Goal: Check status: Check status

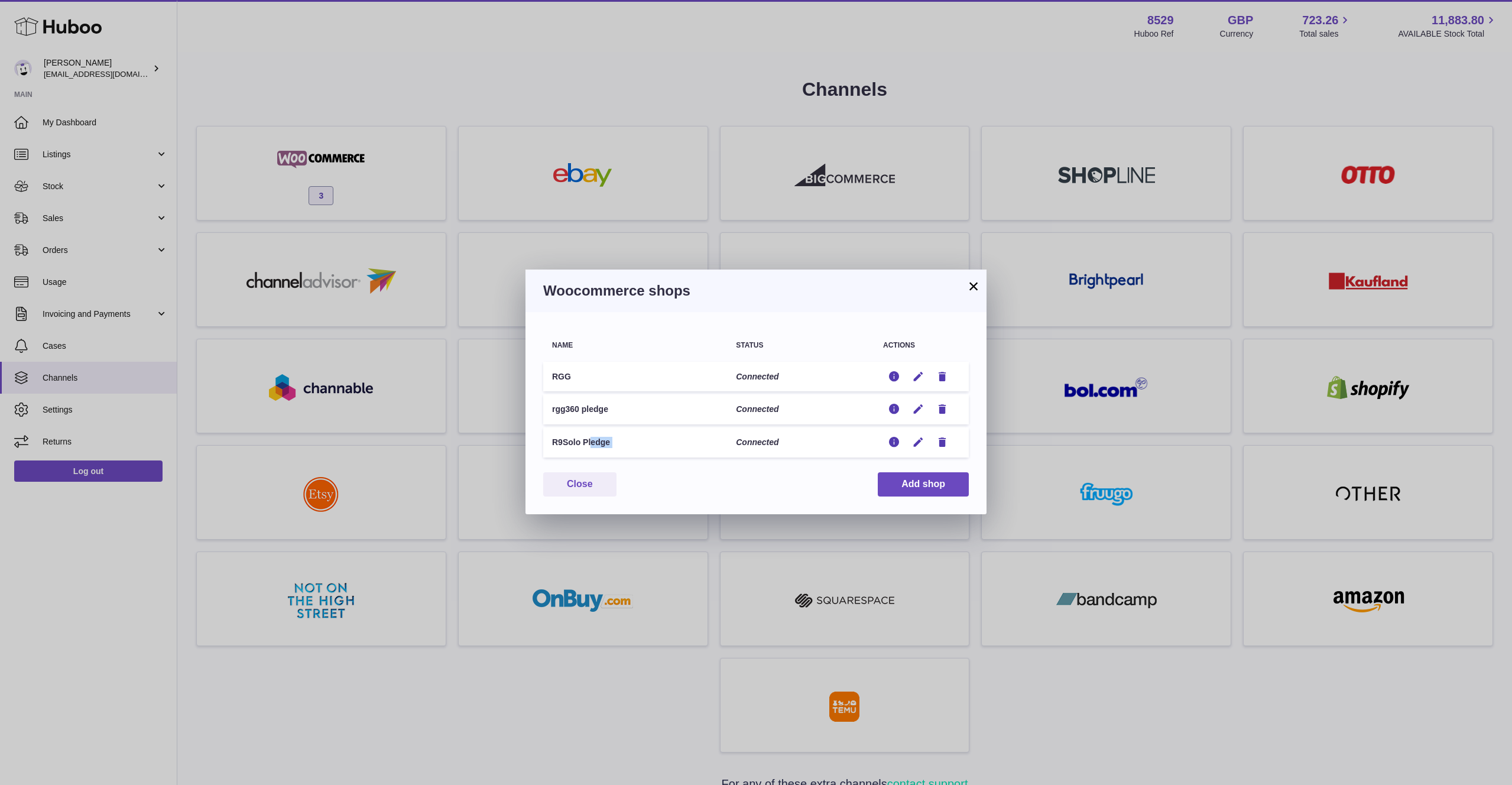
click at [978, 282] on button "×" at bounding box center [973, 286] width 14 height 14
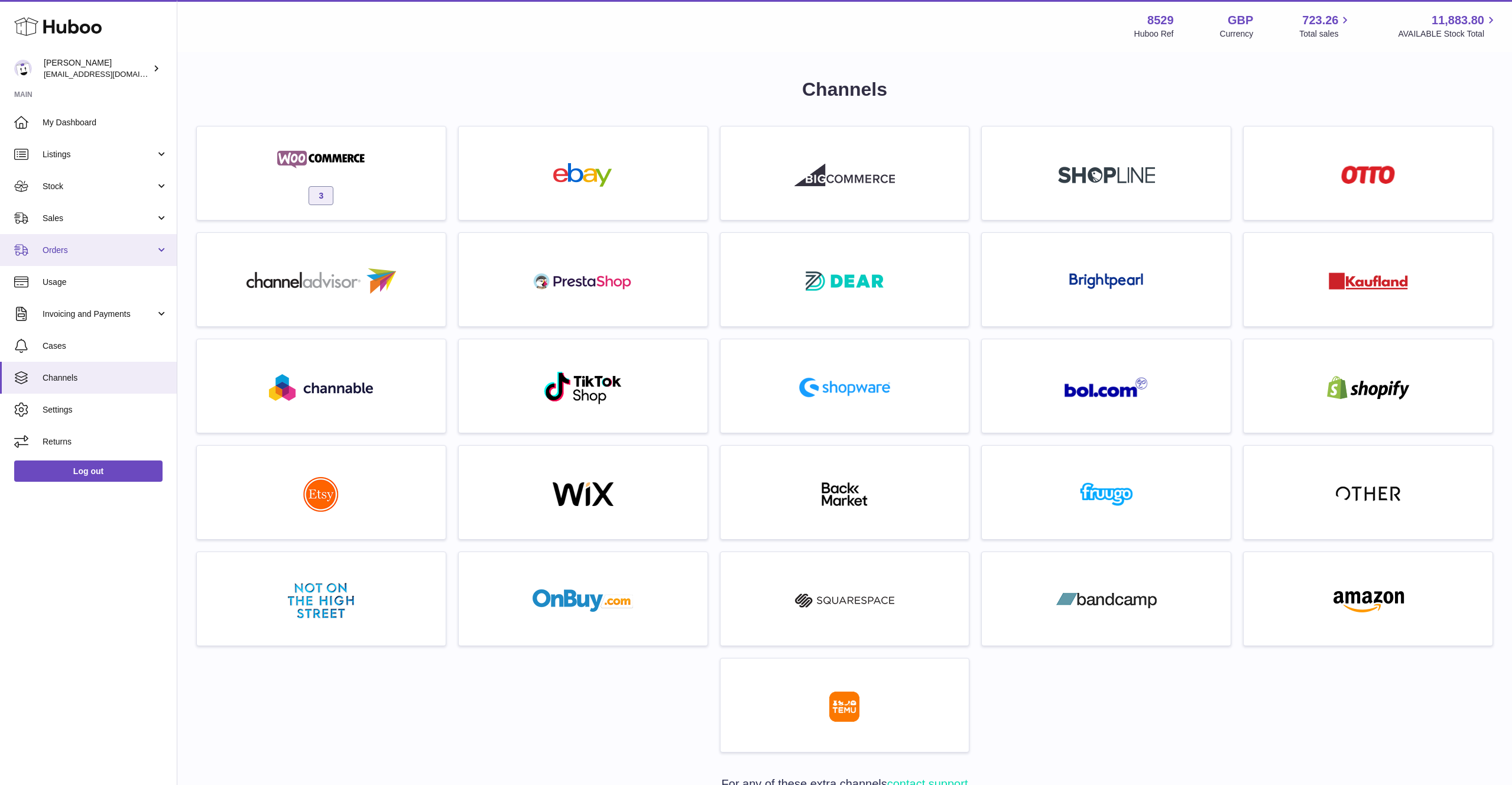
click at [92, 253] on span "Orders" at bounding box center [99, 250] width 113 height 11
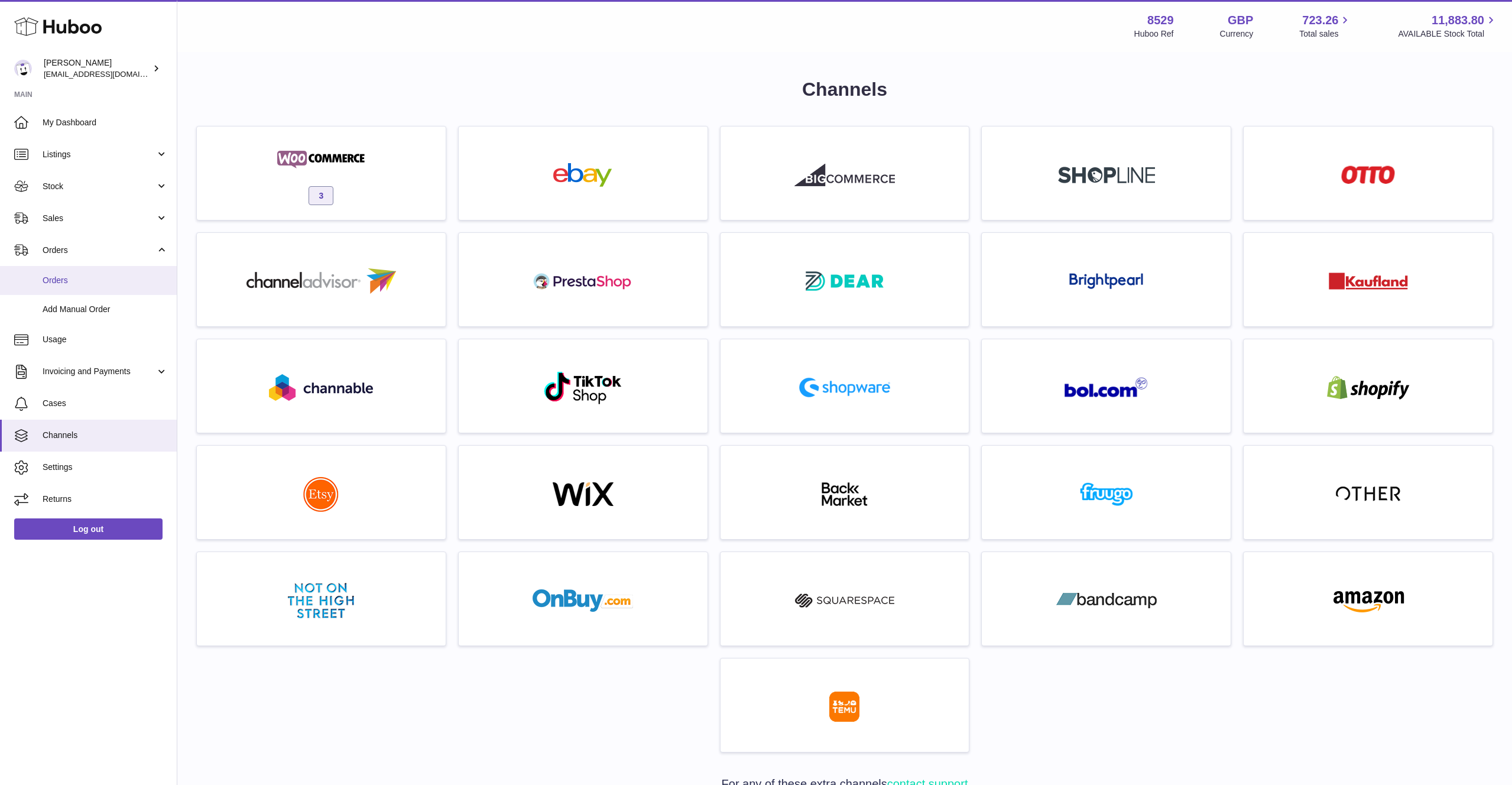
click at [92, 281] on span "Orders" at bounding box center [105, 281] width 125 height 11
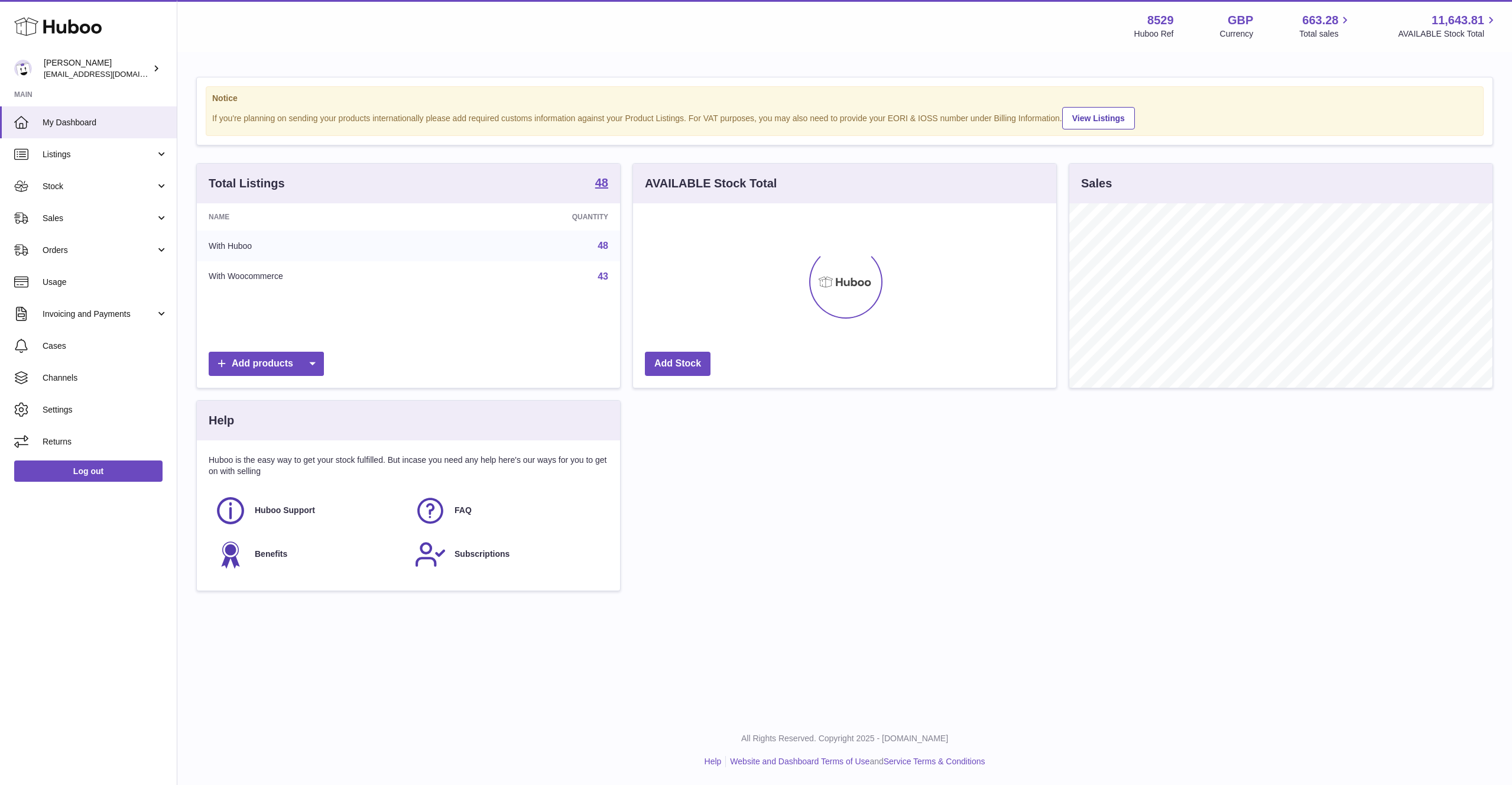
scroll to position [184, 423]
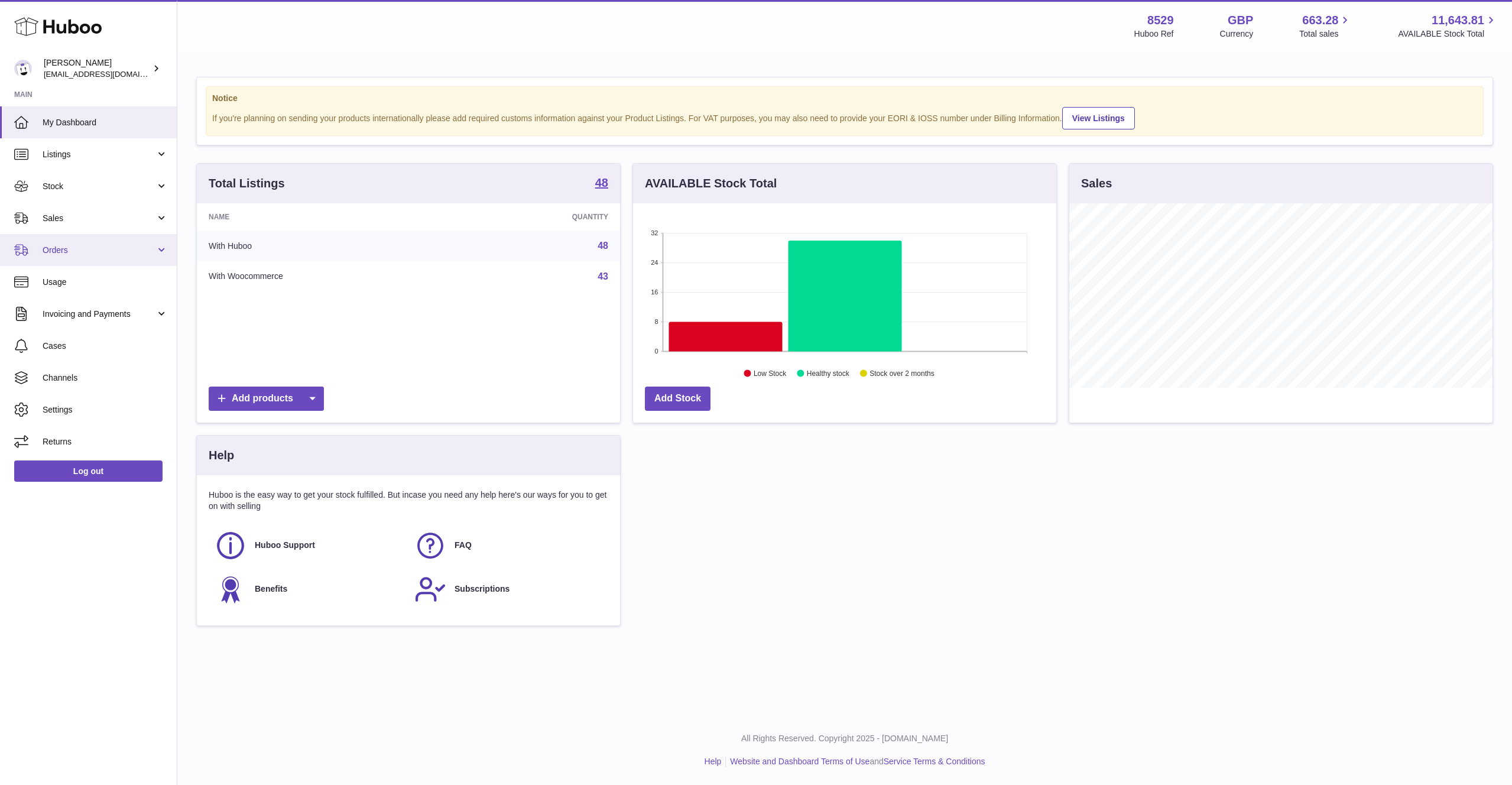
click at [83, 255] on span "Orders" at bounding box center [99, 250] width 113 height 11
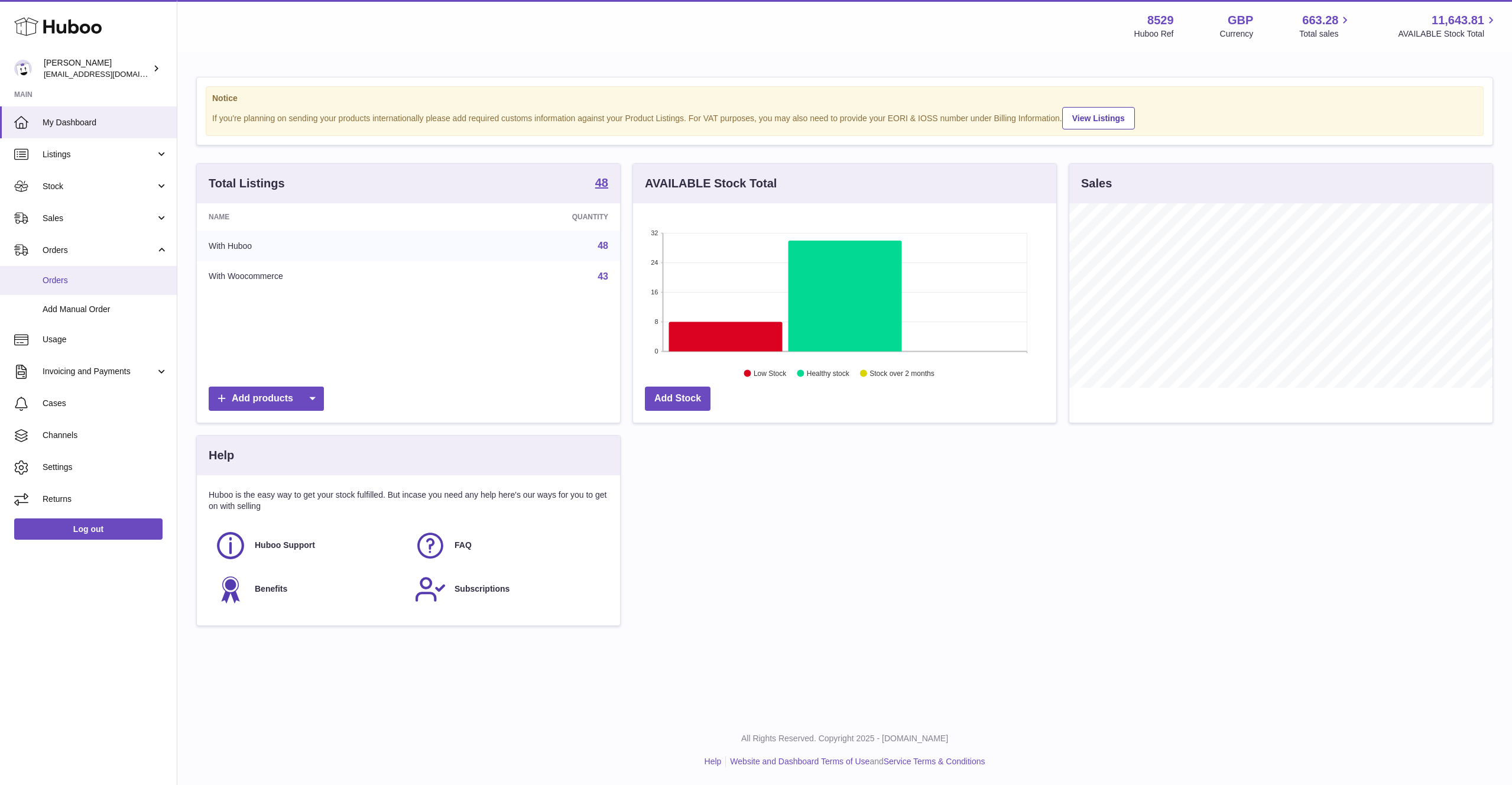
click at [82, 279] on span "Orders" at bounding box center [105, 281] width 125 height 11
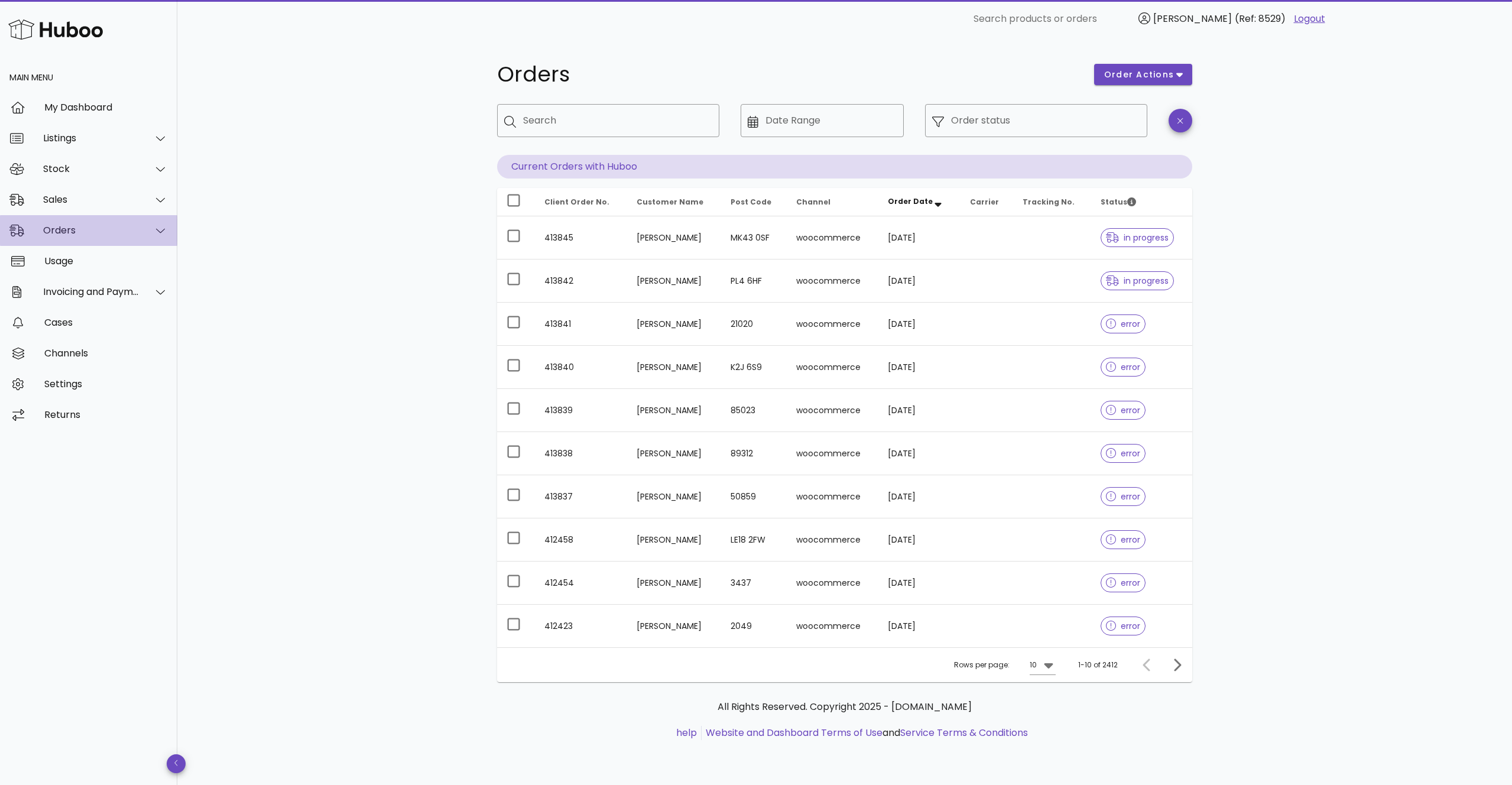
click at [160, 230] on icon at bounding box center [160, 230] width 9 height 11
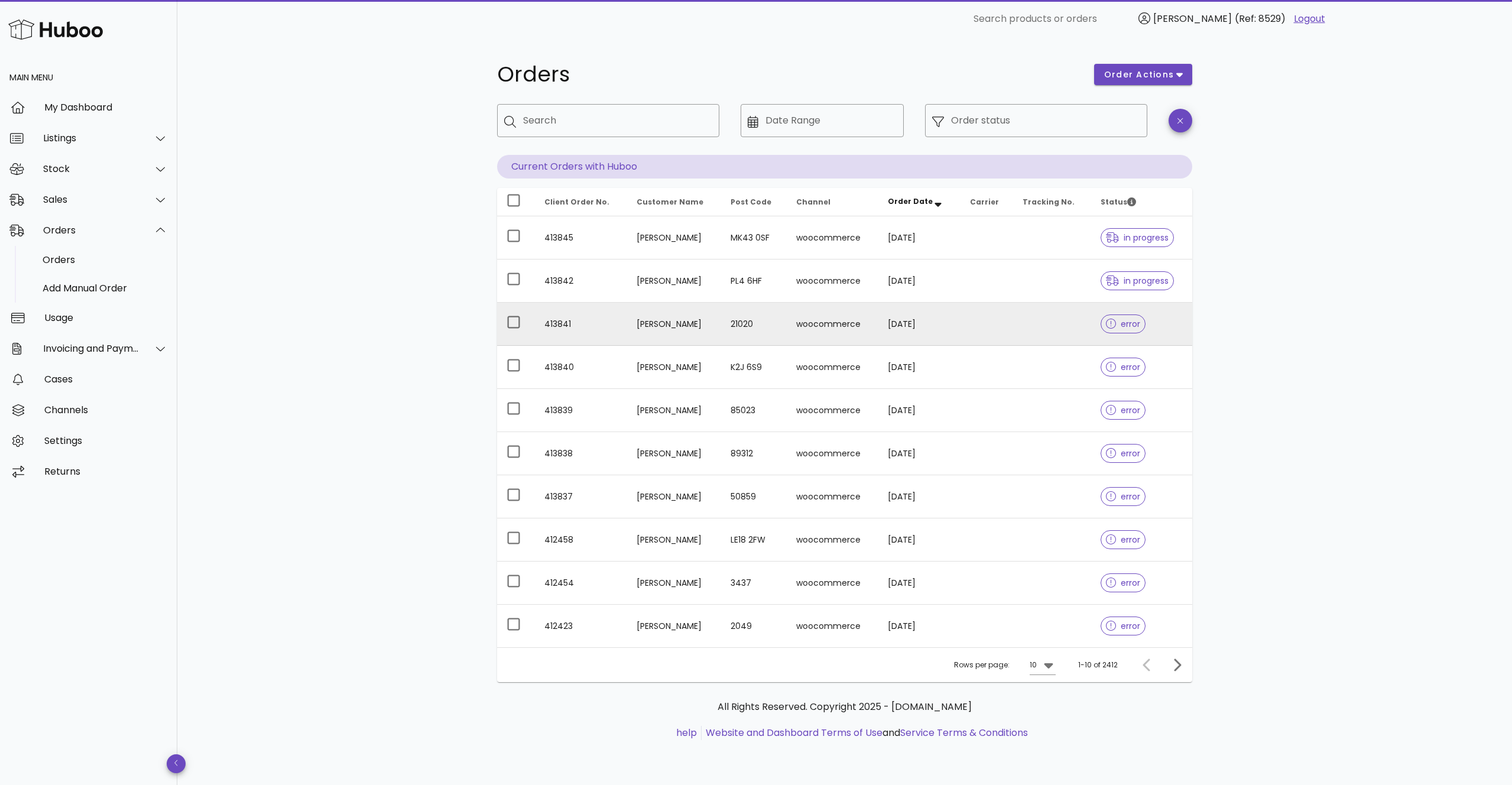
click at [1107, 323] on icon at bounding box center [1111, 323] width 11 height 11
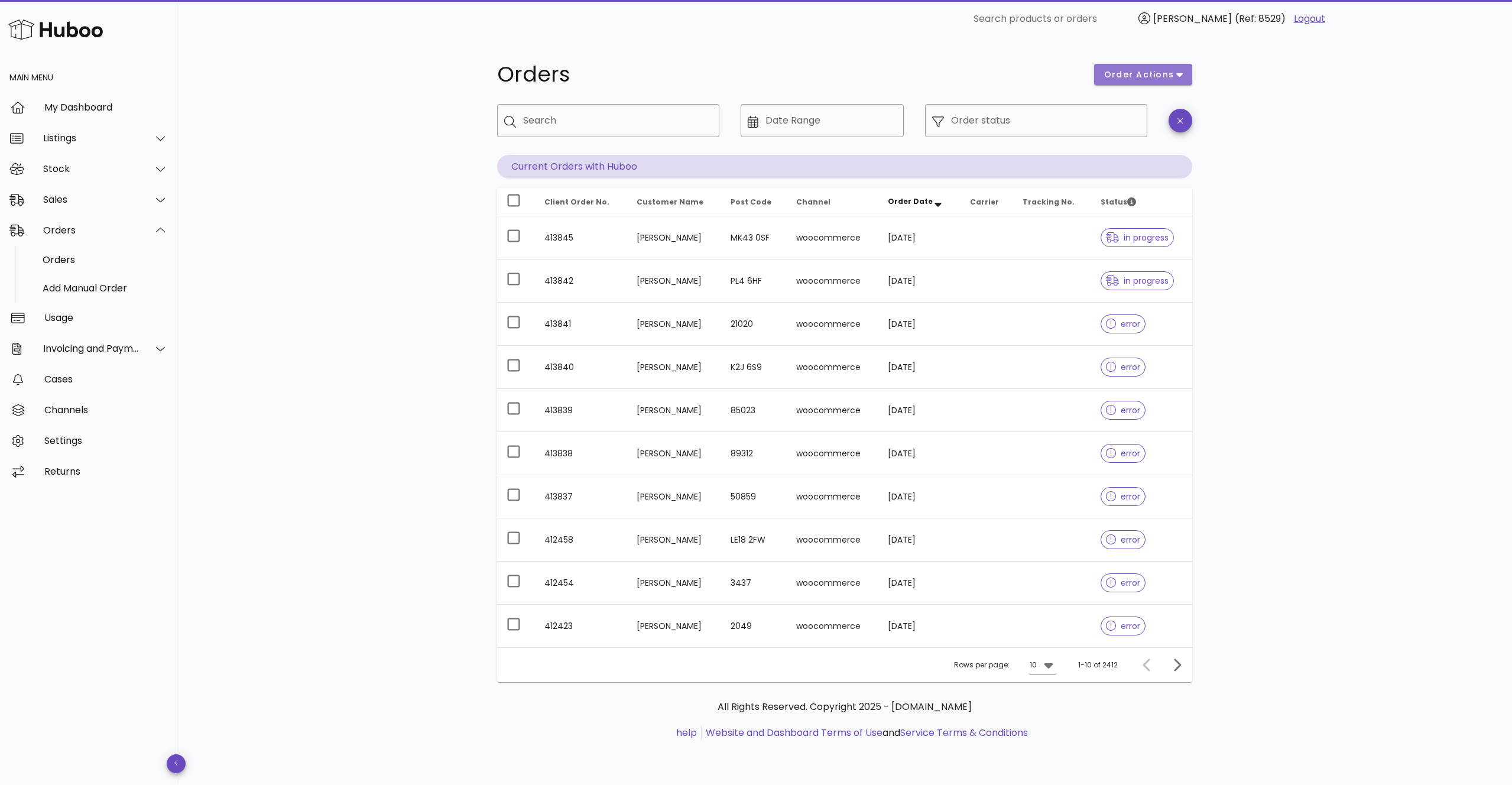
click at [1187, 76] on button "order actions" at bounding box center [1142, 74] width 98 height 21
click at [1269, 105] on div "Orders order actions ​ Search ​ Date Range ​ Order status Current Orders with H…" at bounding box center [844, 410] width 1335 height 747
click at [1181, 125] on icon "button" at bounding box center [1180, 121] width 6 height 9
click at [1244, 114] on div "Orders order actions ​ Search ​ Date Range ​ Order status Current Orders with H…" at bounding box center [844, 410] width 1335 height 747
click at [1027, 124] on input "Order status" at bounding box center [1045, 120] width 189 height 19
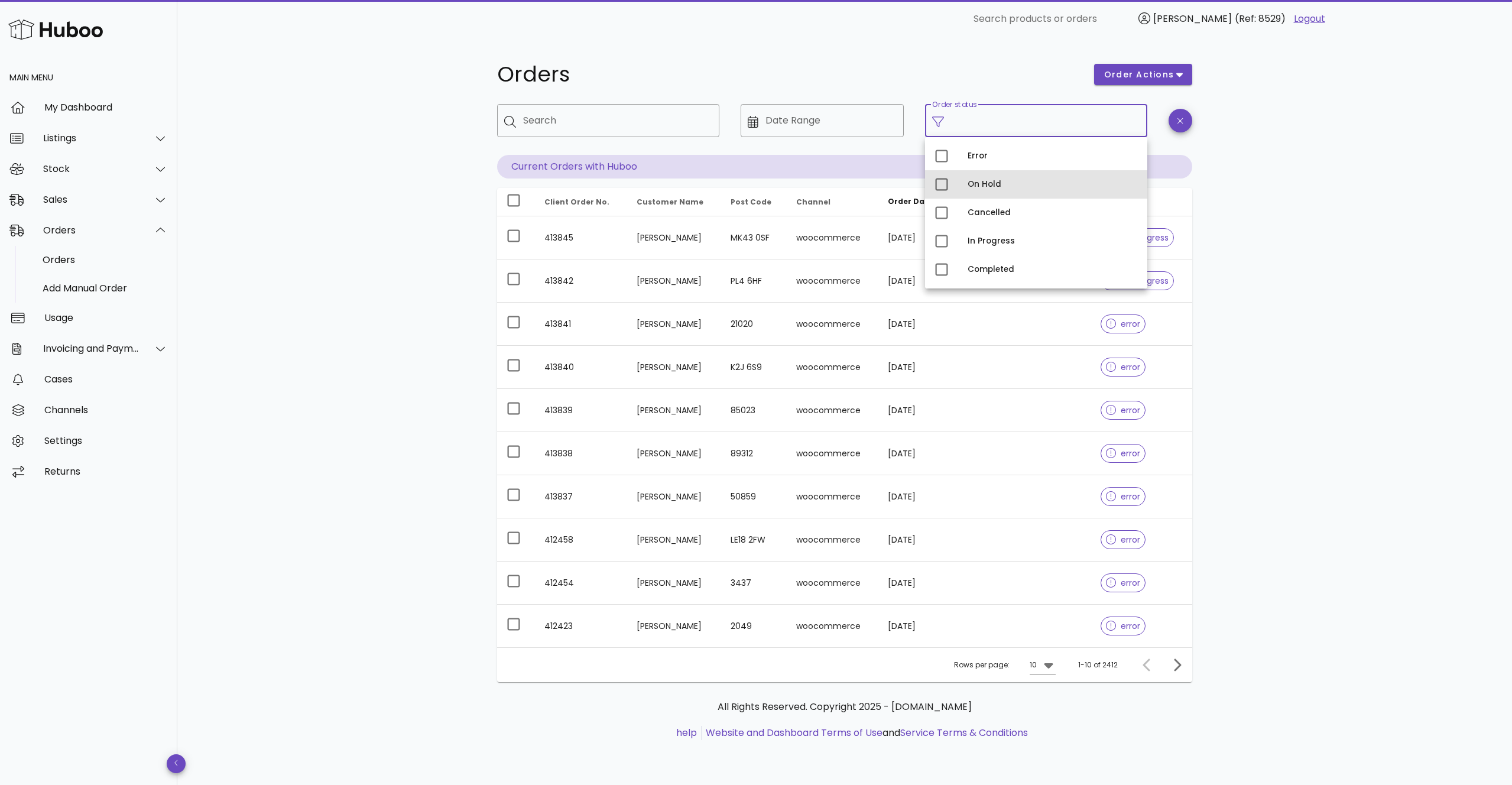
click at [996, 193] on div "On Hold" at bounding box center [1052, 184] width 170 height 19
type input "**********"
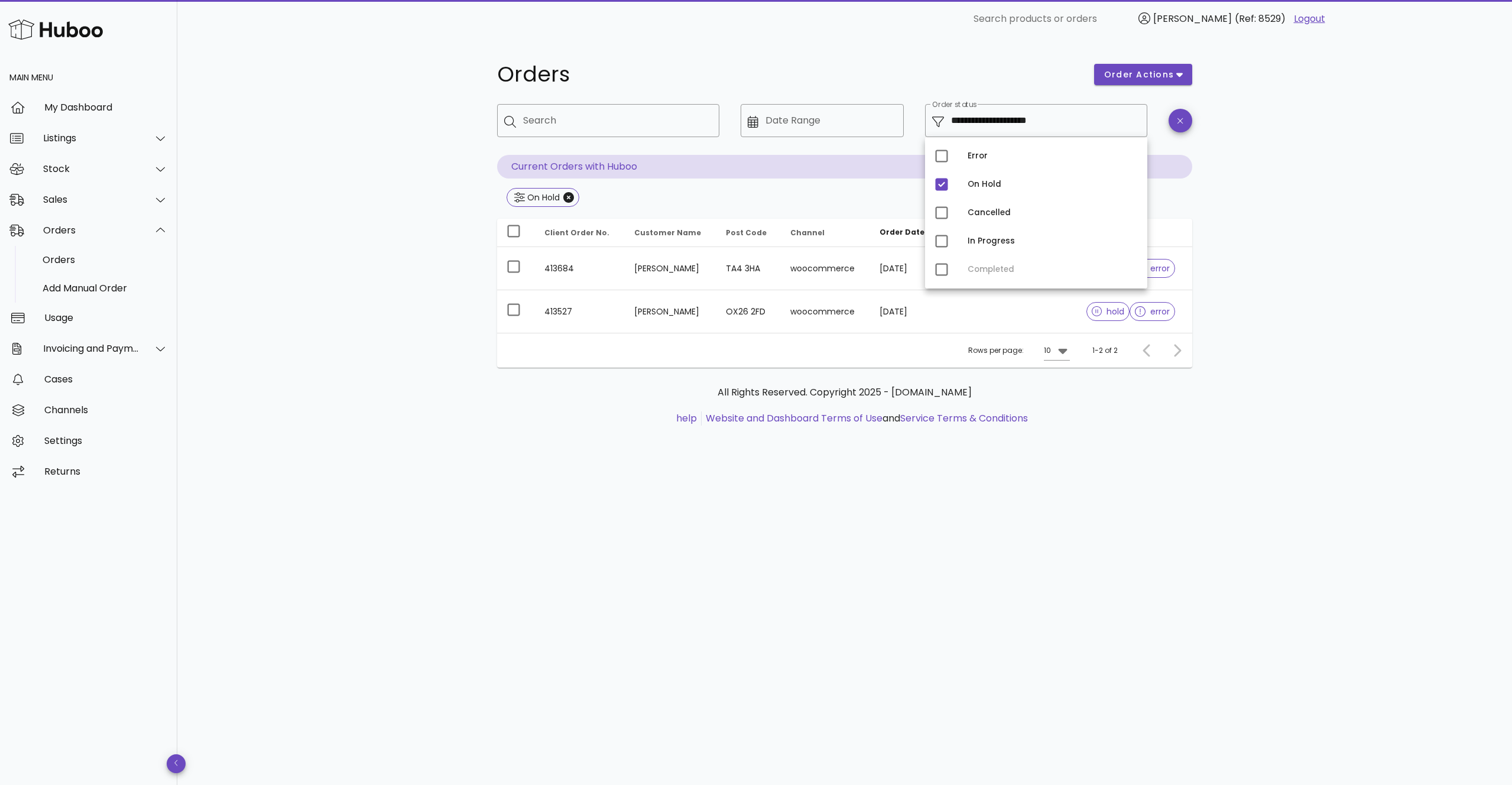
click at [1326, 221] on div "**********" at bounding box center [844, 410] width 1335 height 747
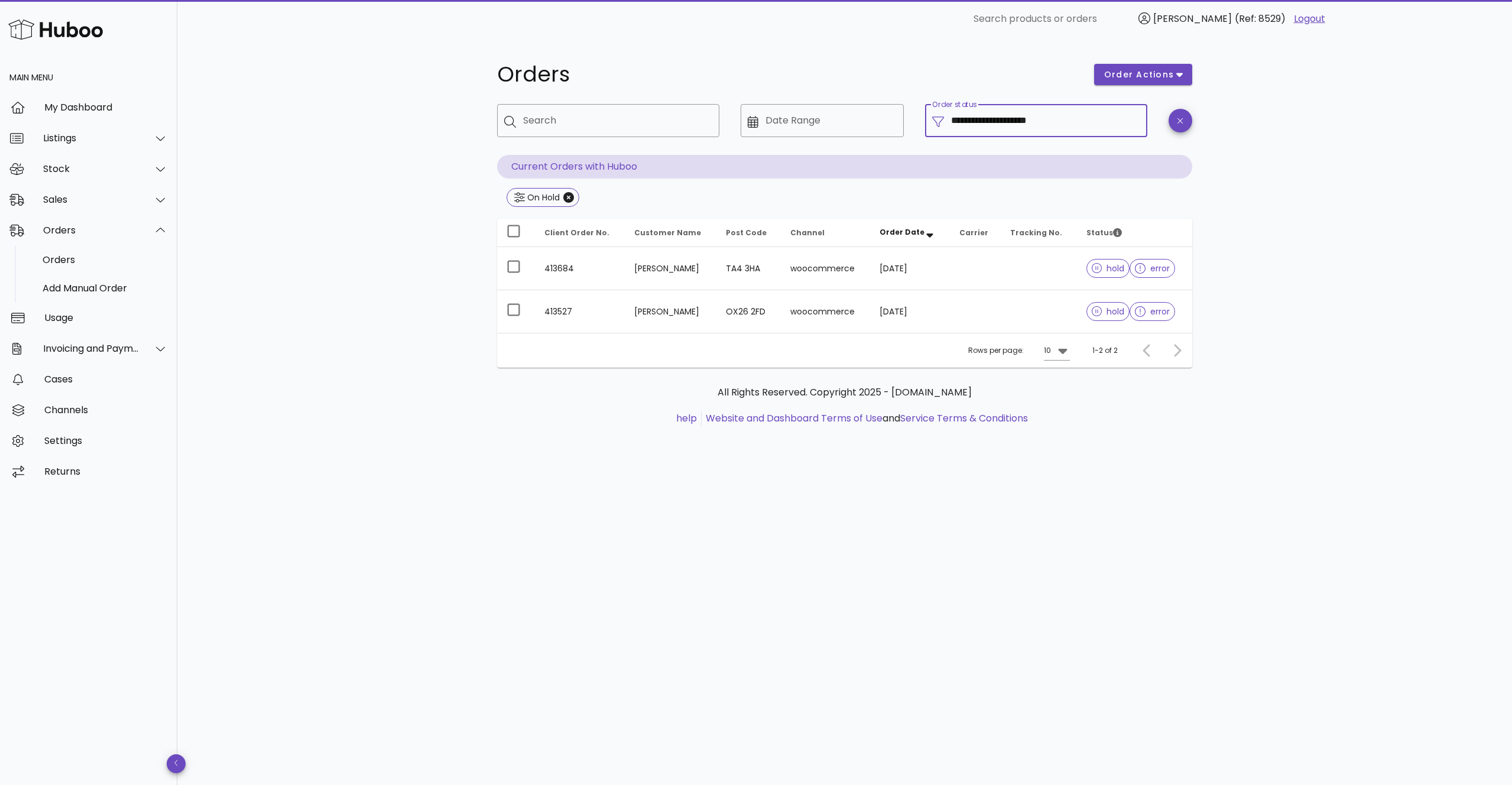
click at [998, 121] on input "**********" at bounding box center [1045, 120] width 189 height 19
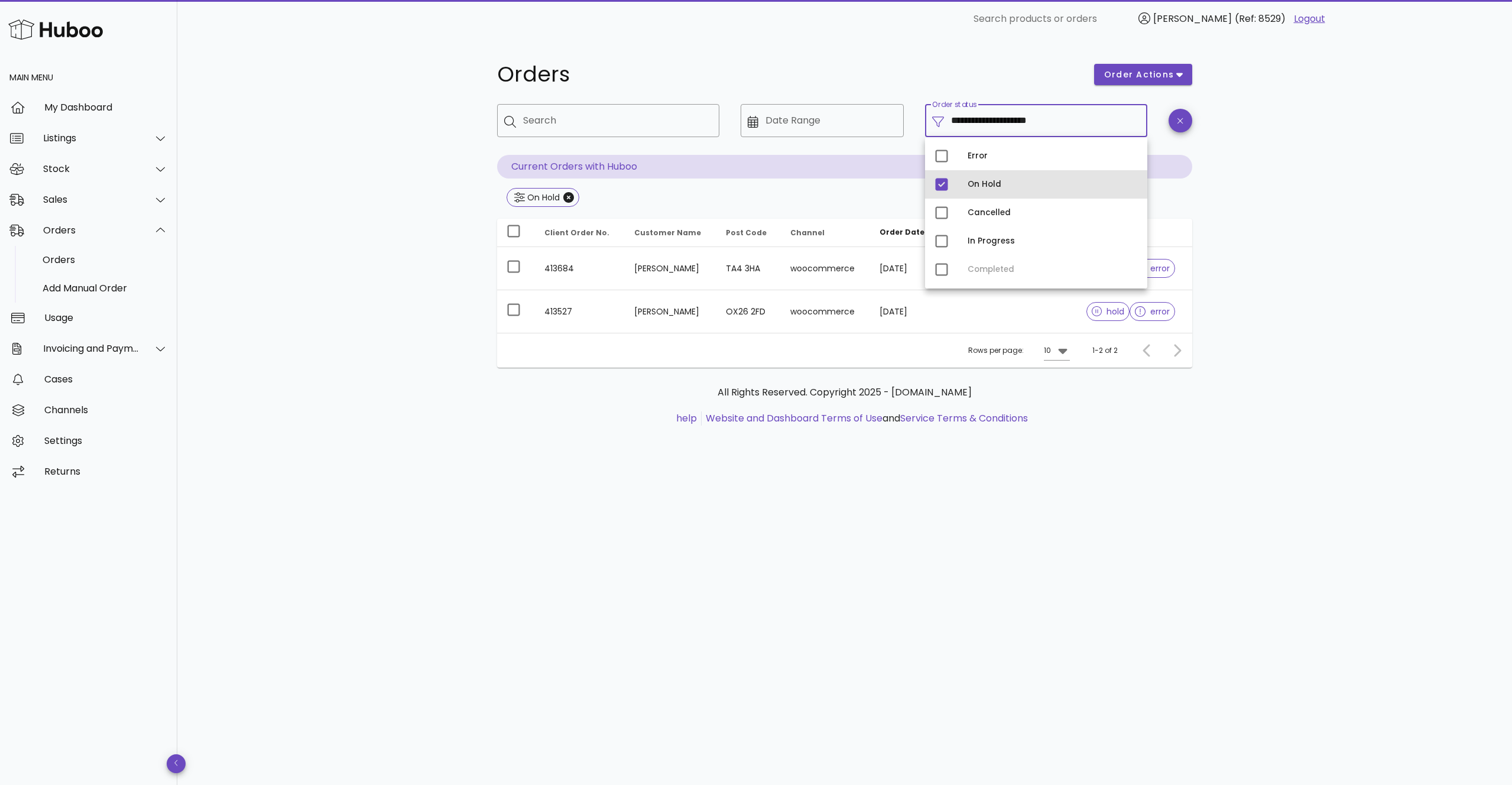
click at [949, 173] on div "On Hold" at bounding box center [1036, 184] width 222 height 29
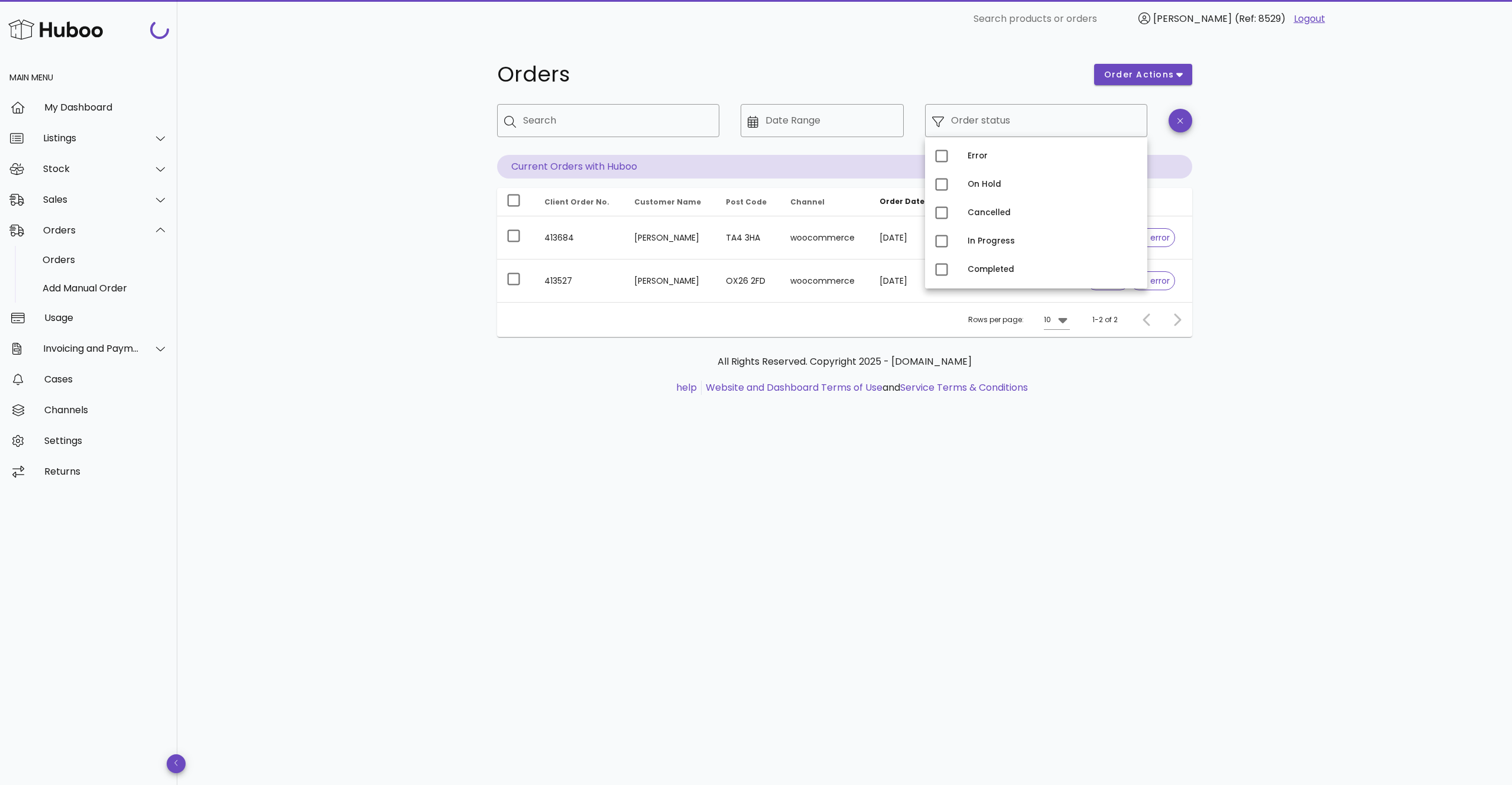
click at [1276, 129] on div "Orders order actions ​ Search ​ Date Range ​ Order status Current Orders with H…" at bounding box center [844, 410] width 1335 height 747
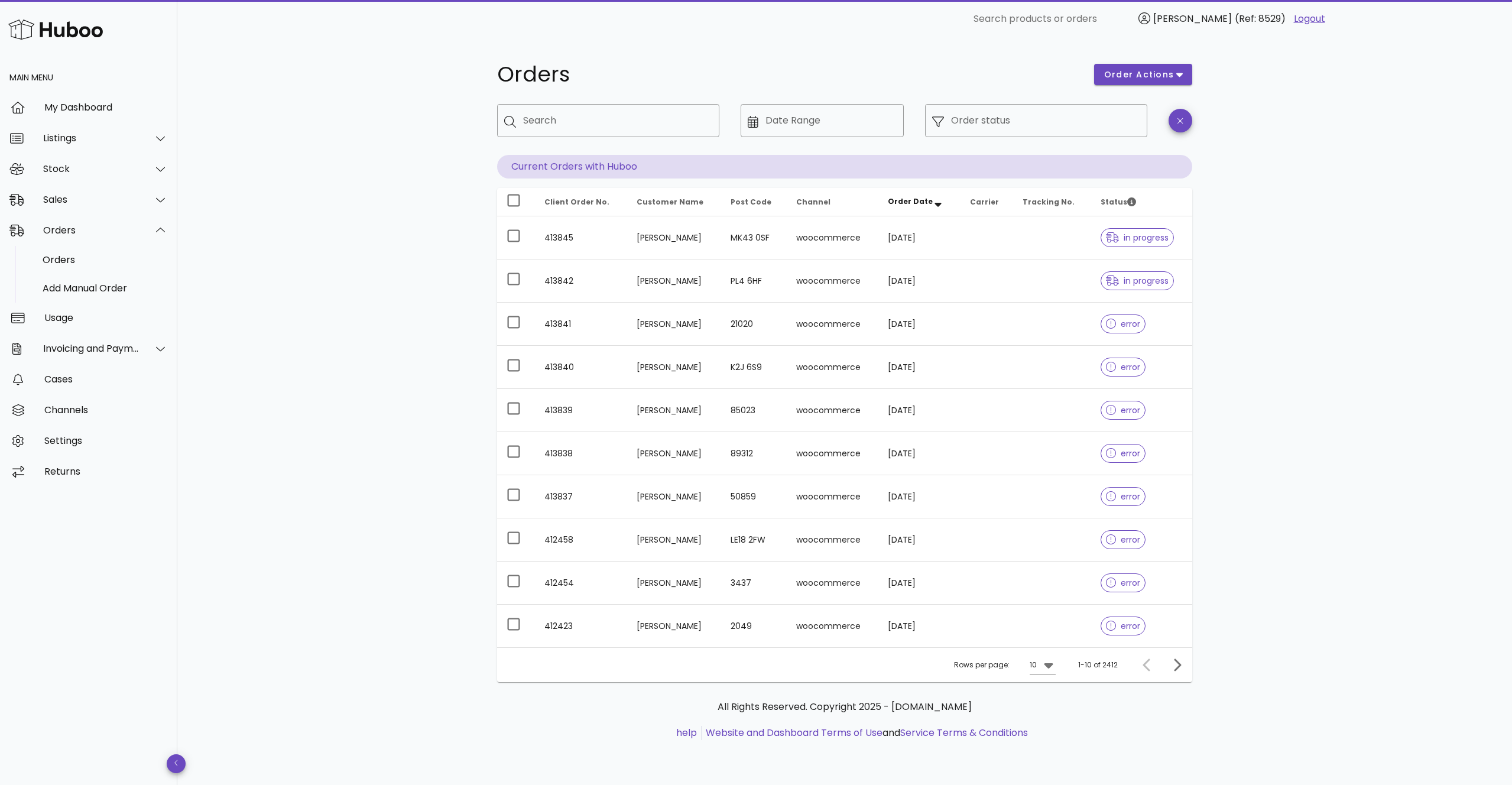
click at [77, 29] on img at bounding box center [55, 29] width 94 height 25
click at [55, 41] on img at bounding box center [55, 29] width 94 height 25
click at [8, 32] on img at bounding box center [55, 29] width 94 height 25
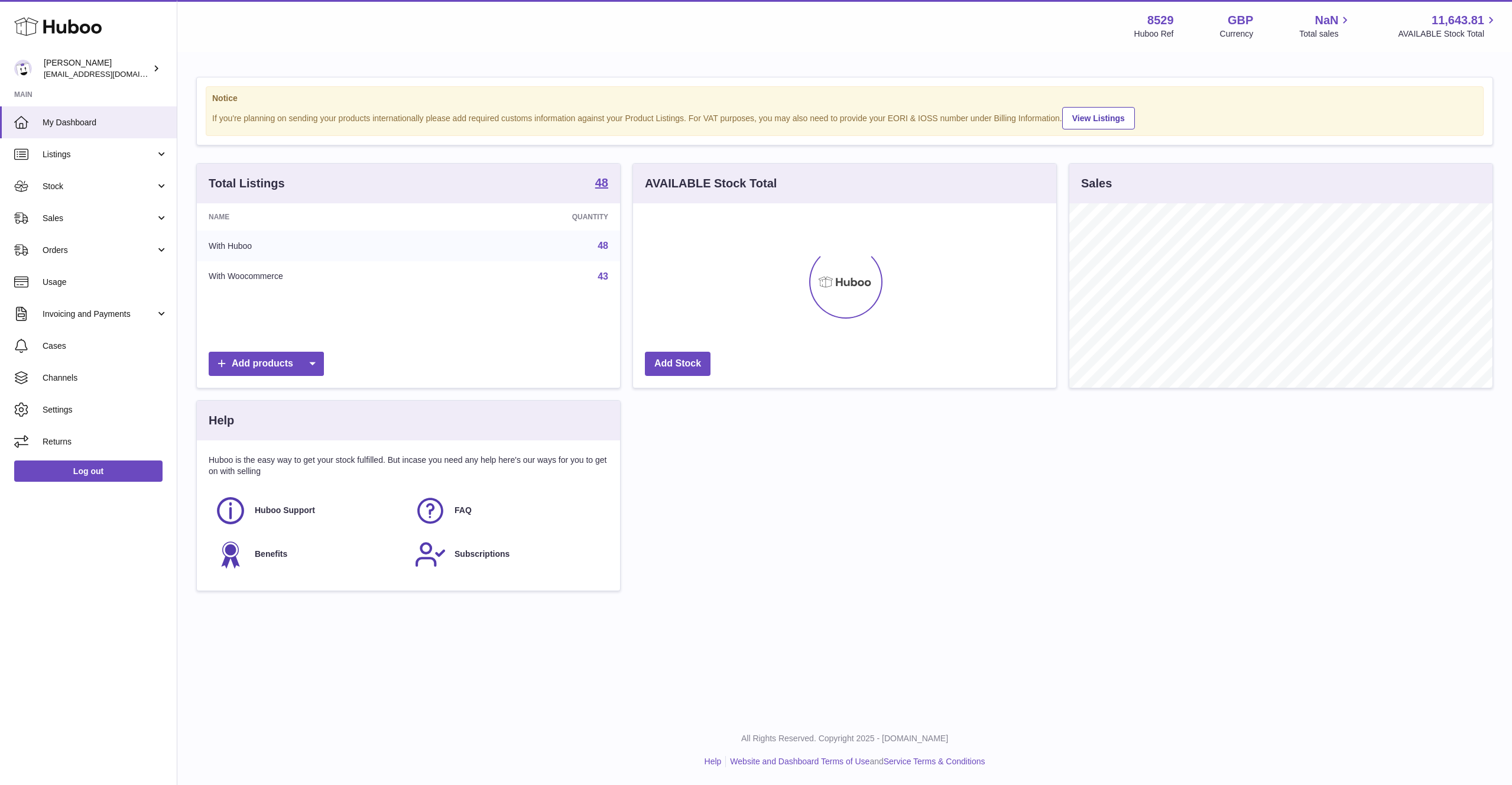
scroll to position [184, 423]
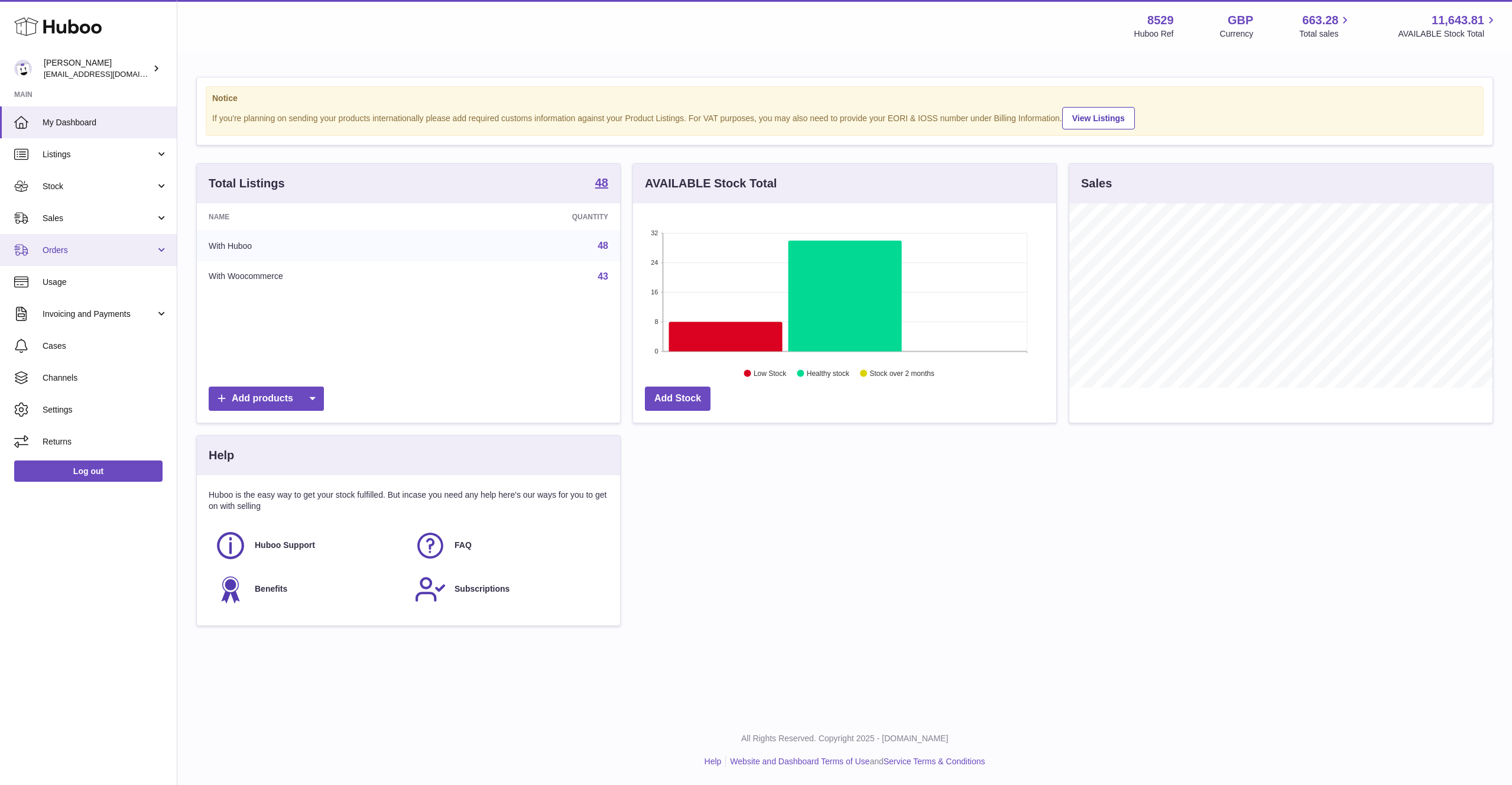
click at [105, 251] on span "Orders" at bounding box center [99, 250] width 113 height 11
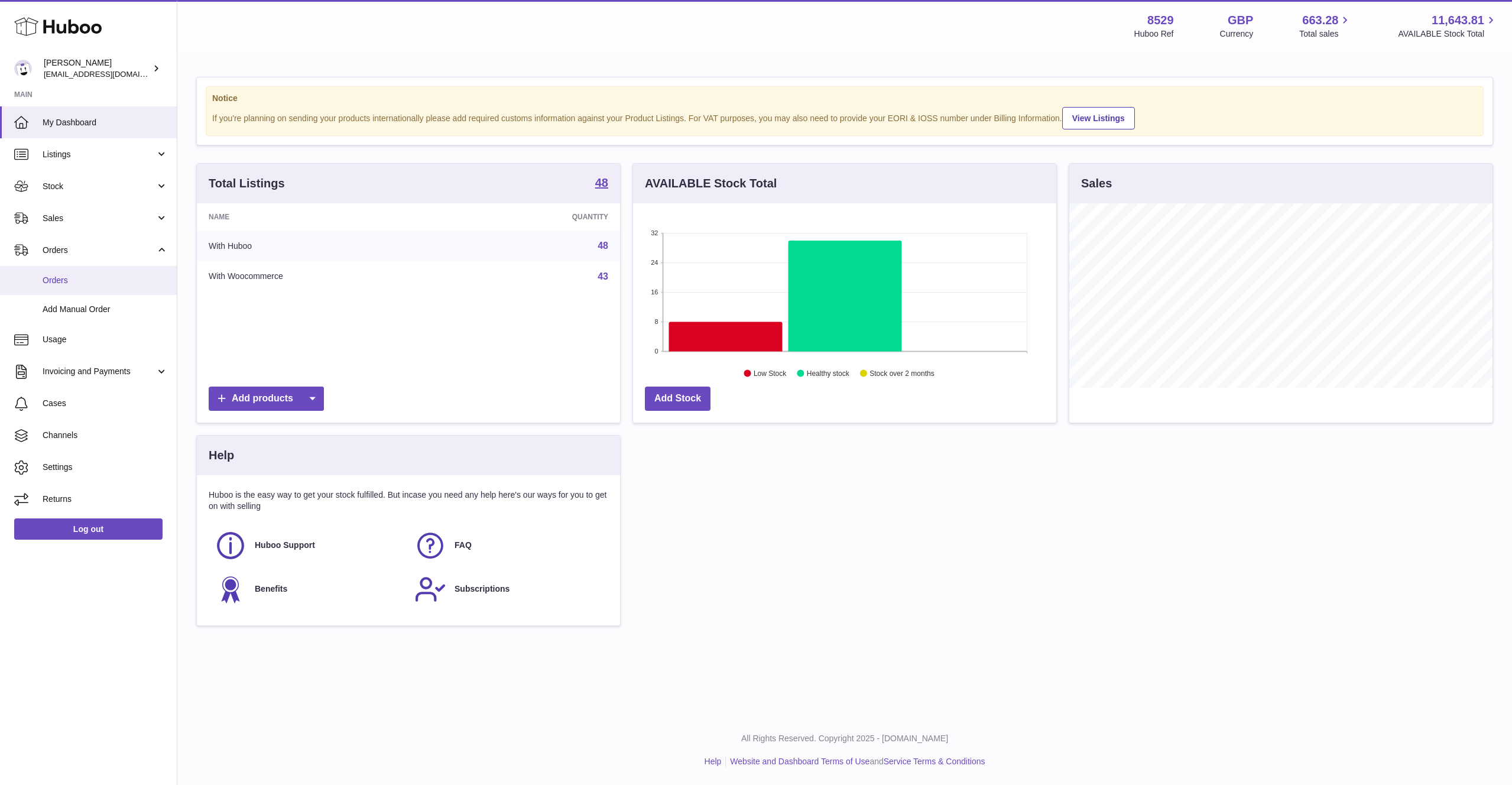
click at [100, 278] on span "Orders" at bounding box center [105, 281] width 125 height 11
click at [122, 222] on span "Sales" at bounding box center [99, 218] width 113 height 11
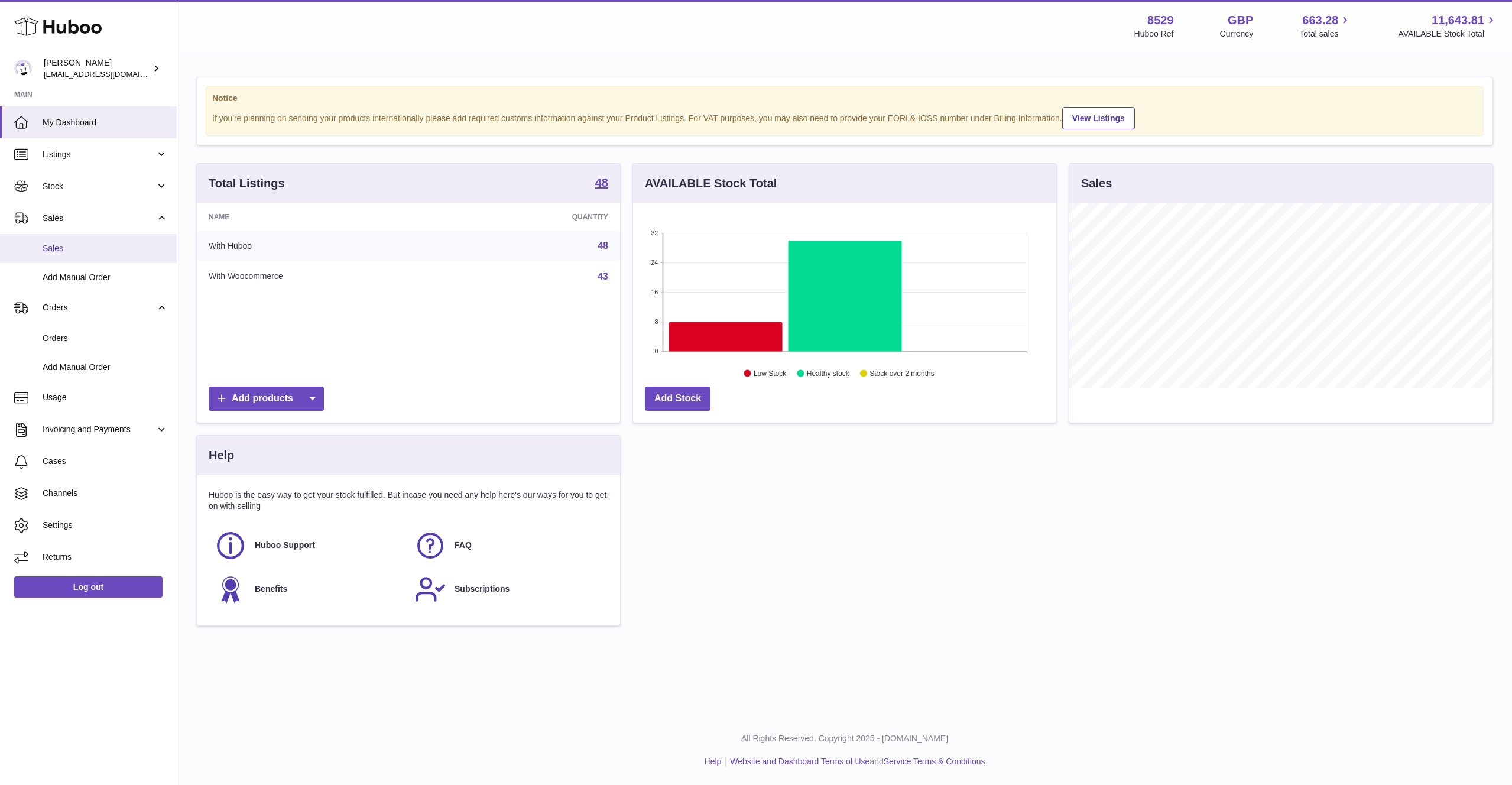
click at [109, 245] on span "Sales" at bounding box center [105, 248] width 125 height 11
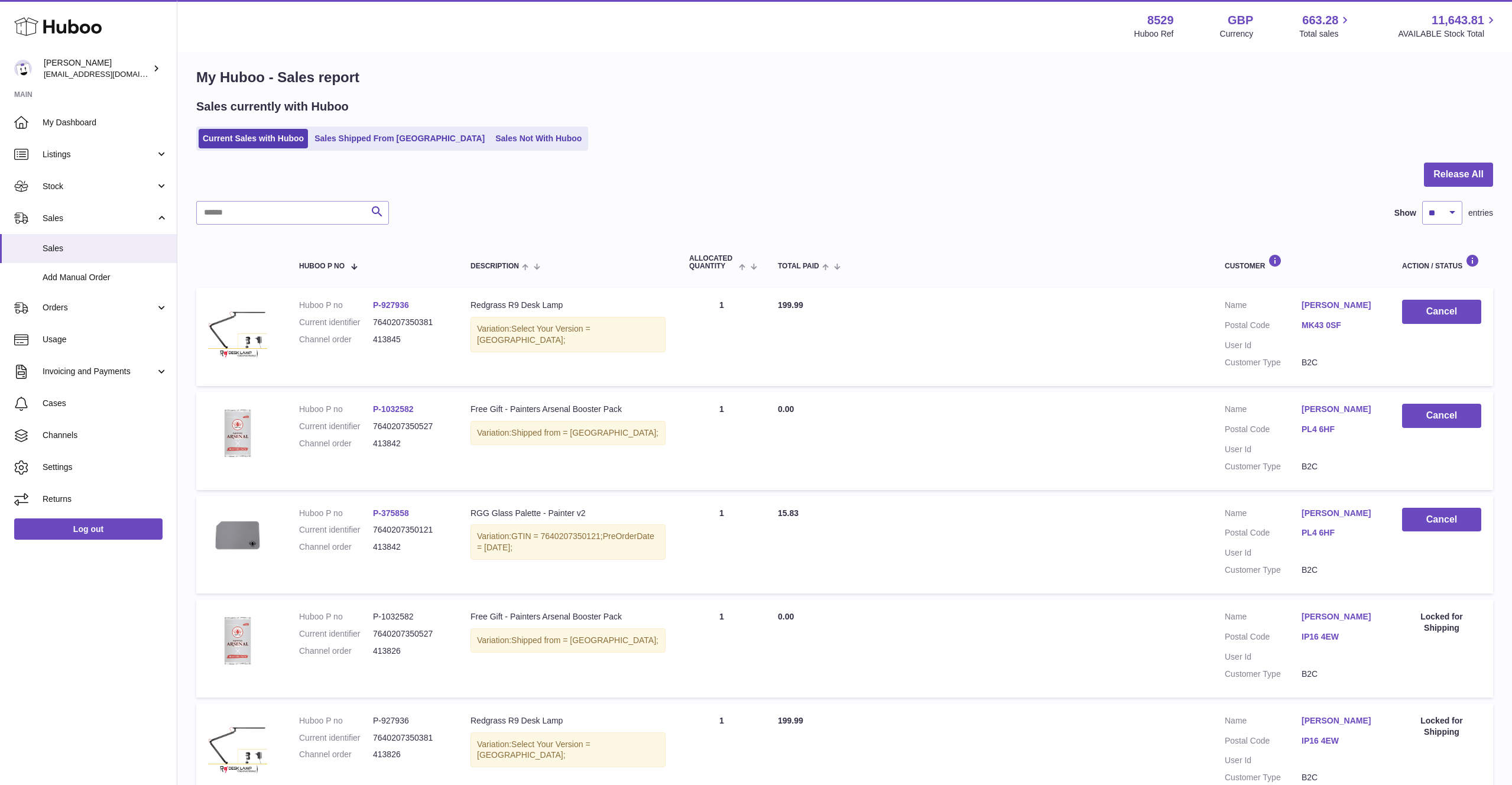
scroll to position [10, 0]
click at [491, 138] on link "Sales Not With Huboo" at bounding box center [538, 138] width 94 height 20
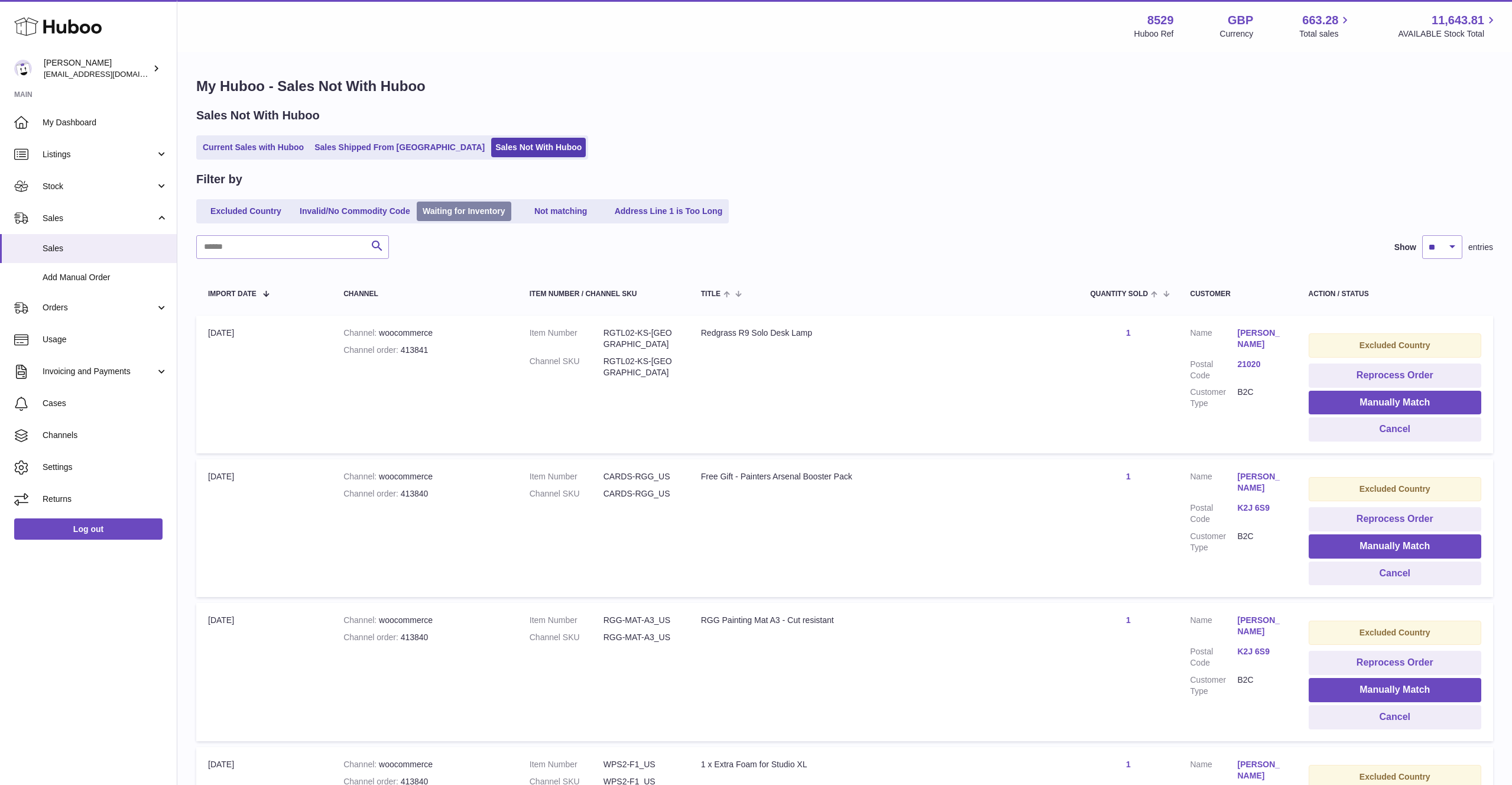
click at [436, 210] on link "Waiting for Inventory" at bounding box center [464, 212] width 94 height 20
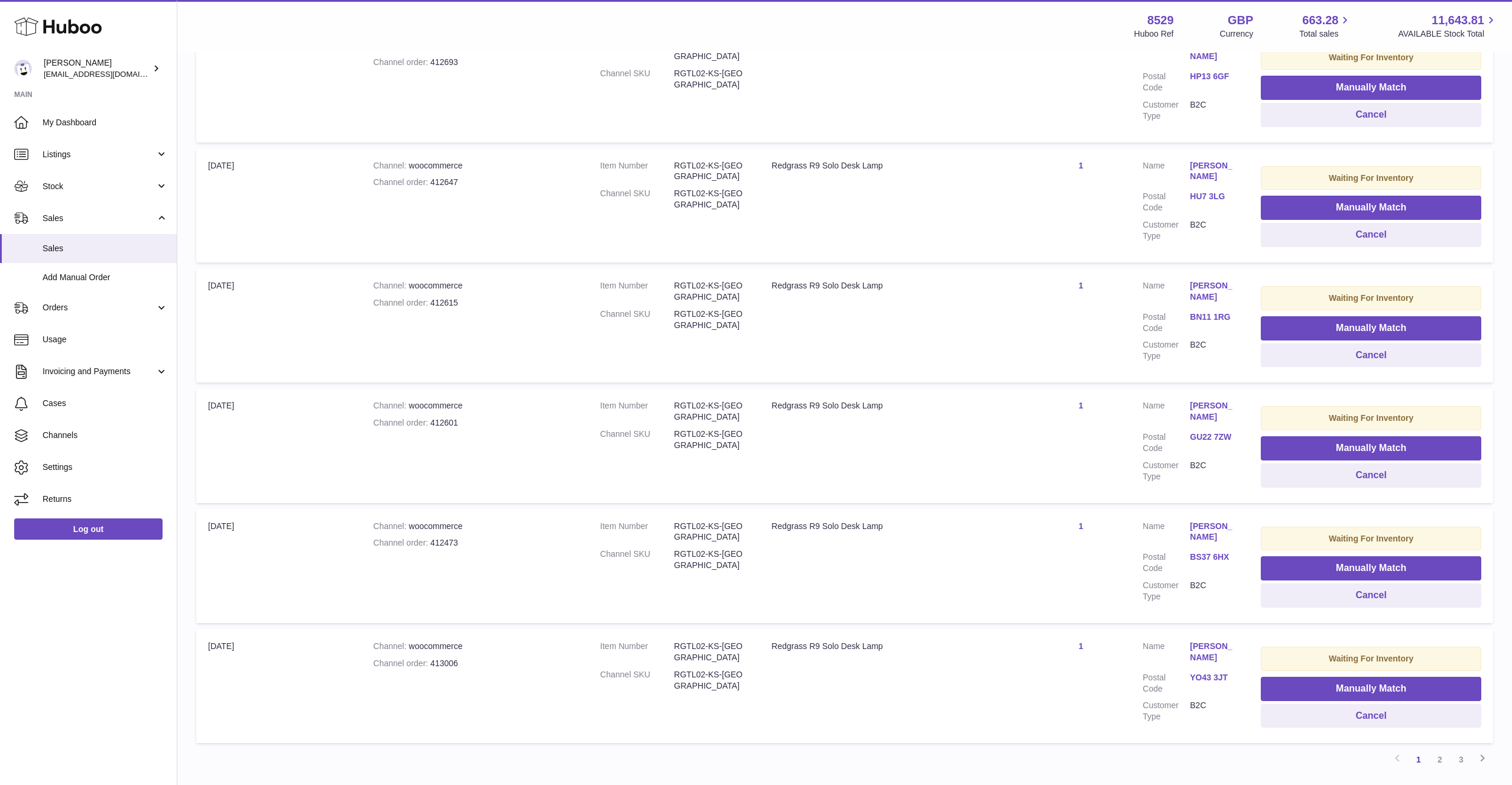
scroll to position [849, 0]
